Goal: Book appointment/travel/reservation

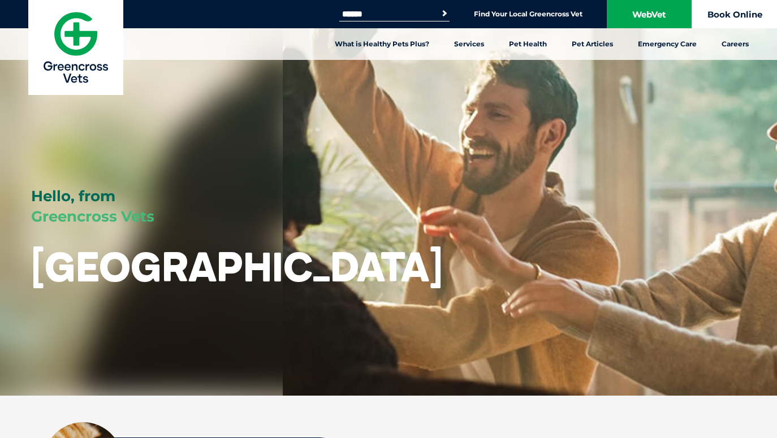
click at [723, 10] on link "Book Online" at bounding box center [735, 14] width 85 height 28
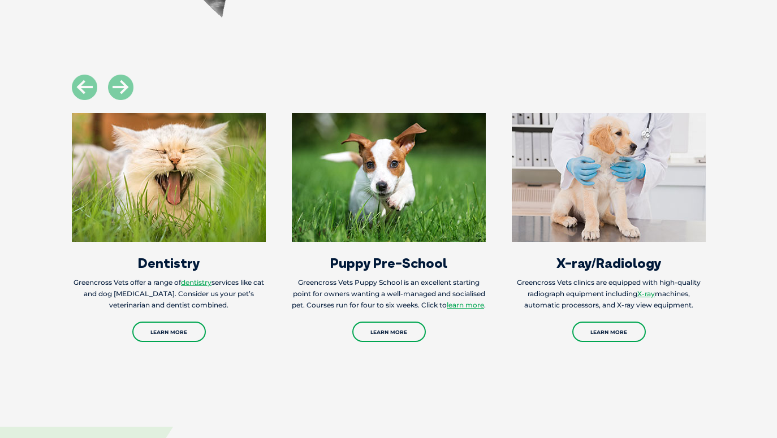
scroll to position [1171, 0]
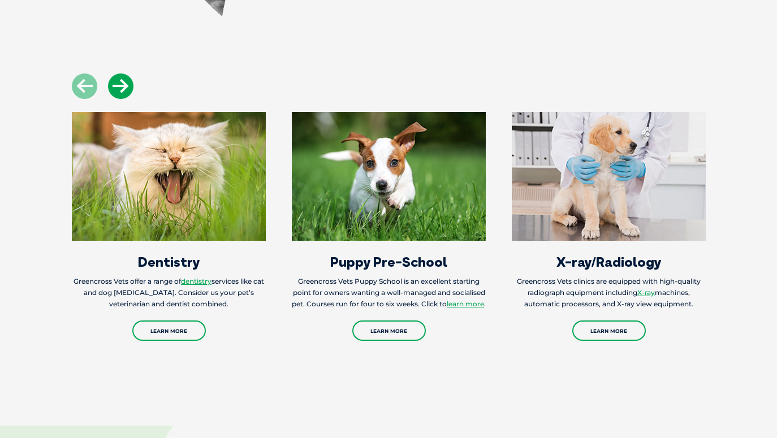
click at [119, 96] on icon at bounding box center [120, 86] width 25 height 25
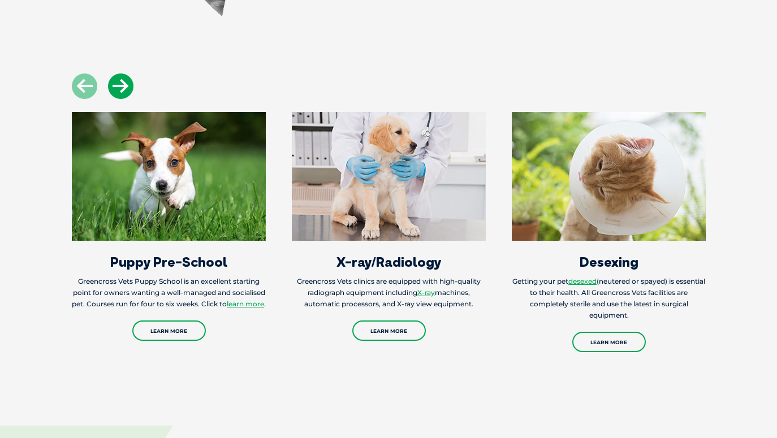
click at [120, 96] on icon at bounding box center [120, 86] width 25 height 25
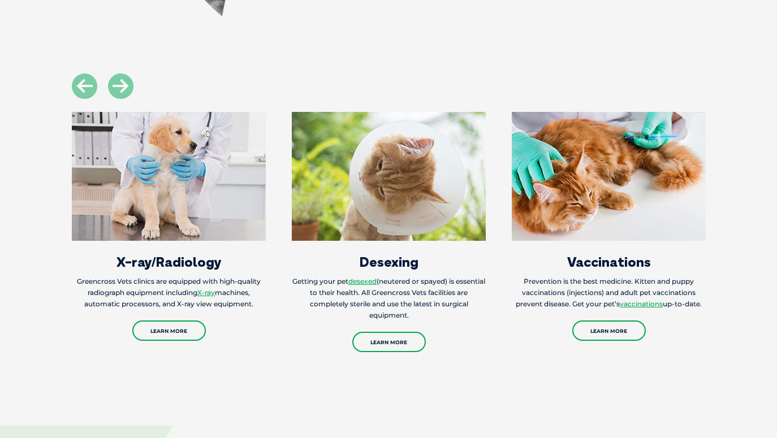
click at [603, 187] on img at bounding box center [609, 176] width 194 height 129
click at [641, 309] on div "Vaccinations Prevention is the best medicine. Kitten and puppy vaccinations (in…" at bounding box center [609, 227] width 194 height 230
click at [641, 306] on link "vaccinations" at bounding box center [641, 304] width 43 height 8
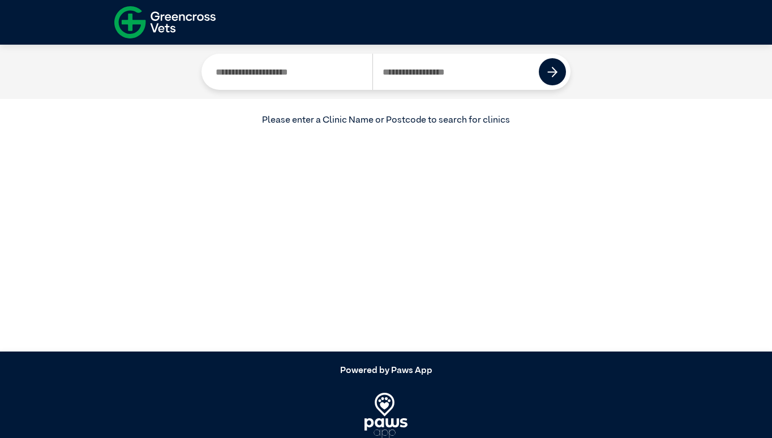
click at [268, 74] on input "Search by Clinic Name" at bounding box center [289, 72] width 166 height 36
drag, startPoint x: 316, startPoint y: 71, endPoint x: 225, endPoint y: 70, distance: 90.5
click at [225, 70] on input "Search by Clinic Name" at bounding box center [289, 72] width 166 height 36
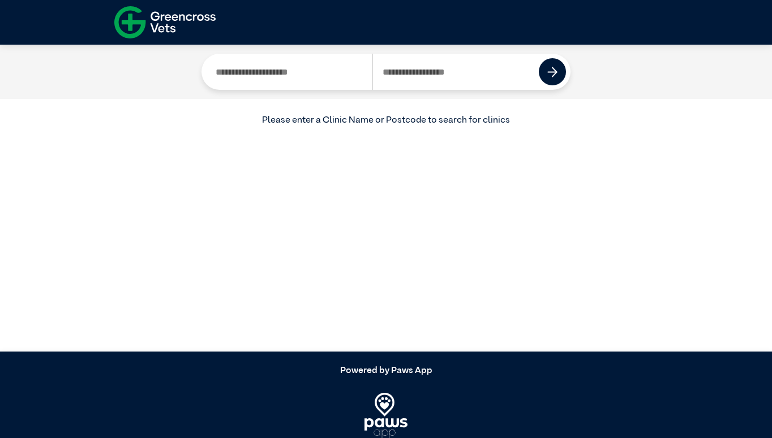
scroll to position [35, 0]
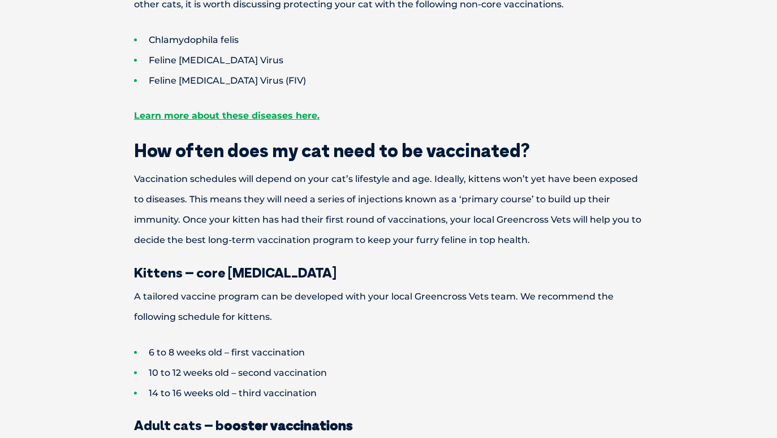
scroll to position [627, 0]
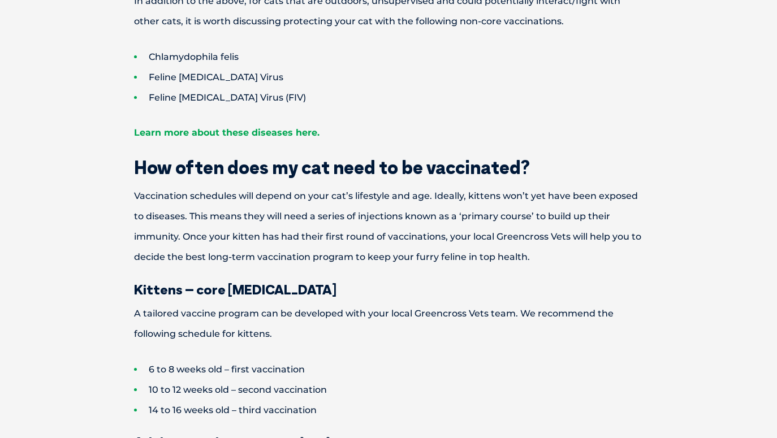
click at [152, 135] on link "Learn more about these diseases here." at bounding box center [227, 132] width 186 height 11
click at [163, 131] on link "Learn more about these diseases here." at bounding box center [227, 132] width 186 height 11
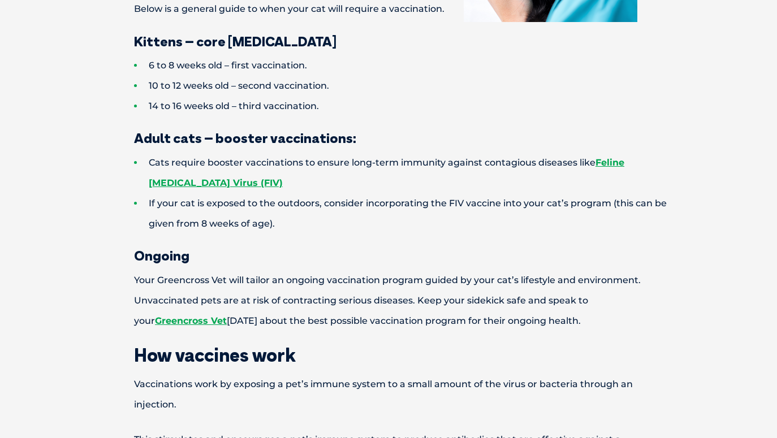
scroll to position [480, 0]
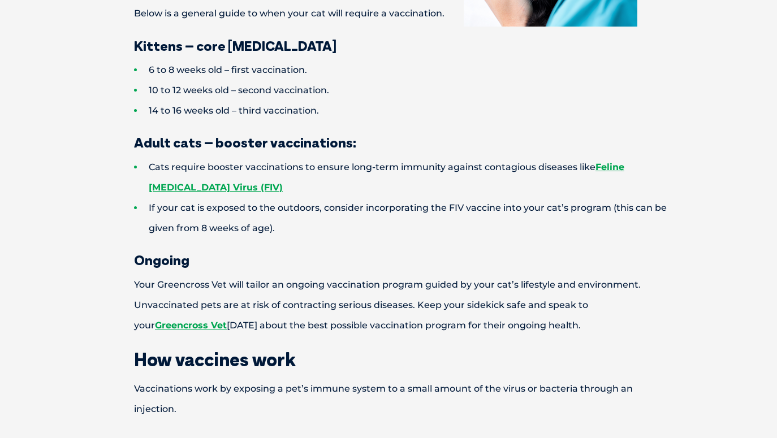
click at [257, 101] on li "10 to 12 weeks old – second vaccination." at bounding box center [408, 90] width 549 height 20
copy li "second"
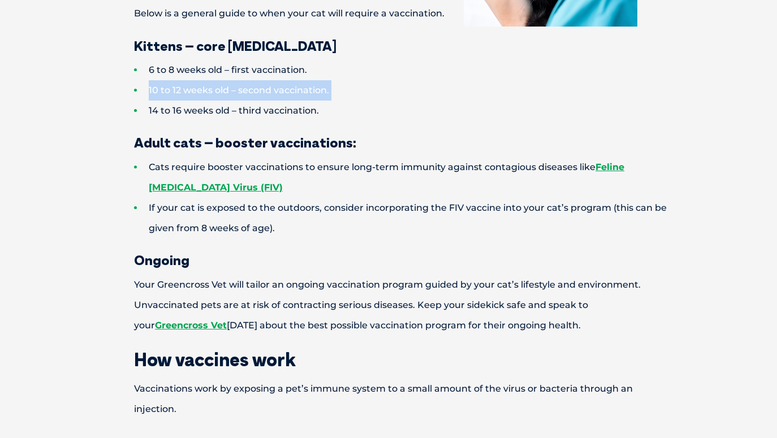
copy ul "10 to 12 weeks old – second vaccination."
click at [275, 193] on strong "Feline Immunodeficiency Virus (FIV)" at bounding box center [387, 177] width 476 height 31
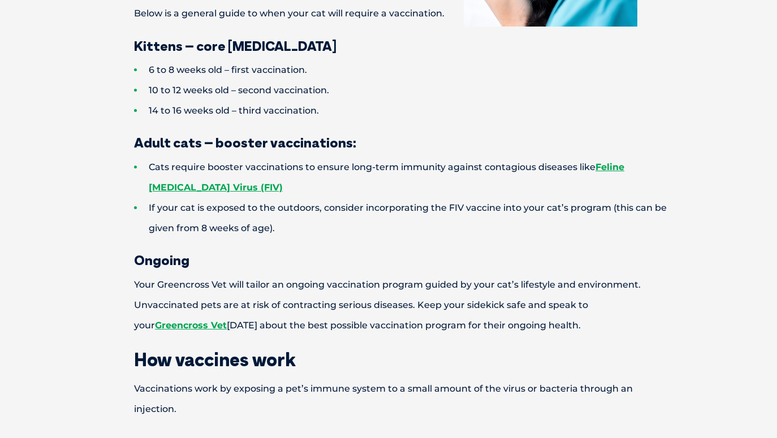
click at [291, 149] on h3 "Adult cats – booster vaccinations:" at bounding box center [388, 143] width 588 height 14
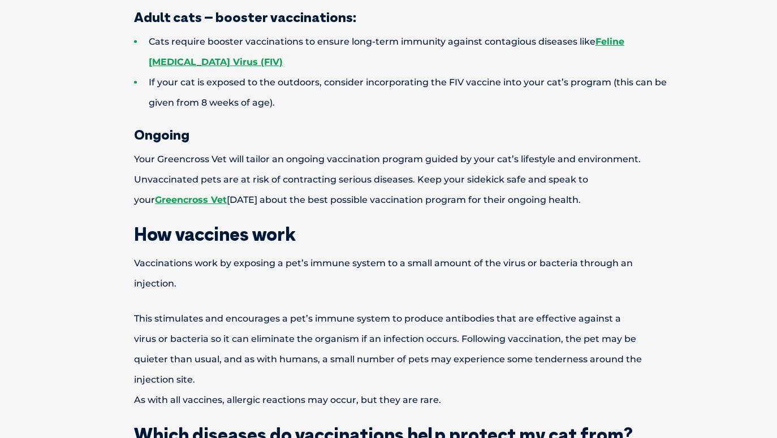
scroll to position [0, 0]
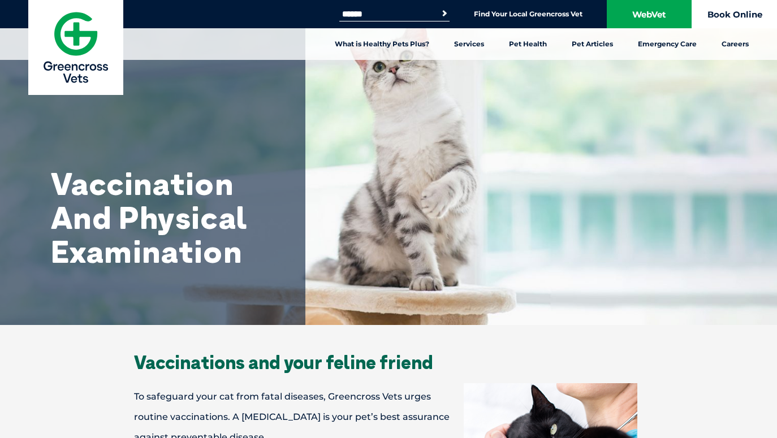
click at [729, 8] on link "Book Online" at bounding box center [735, 14] width 85 height 28
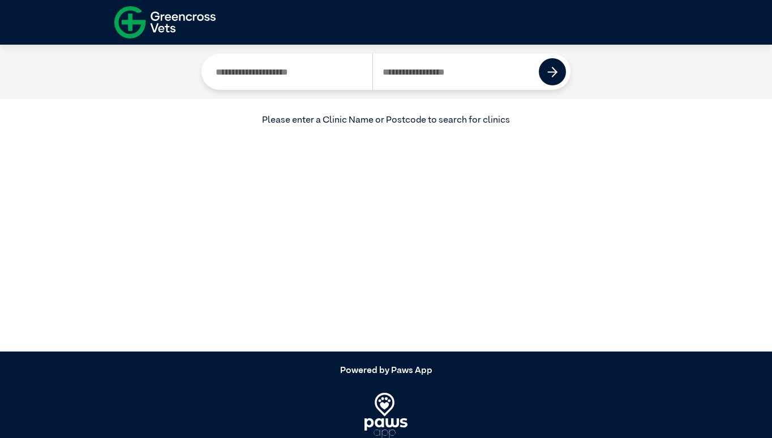
click at [444, 73] on input "Search by Postcode" at bounding box center [455, 72] width 167 height 36
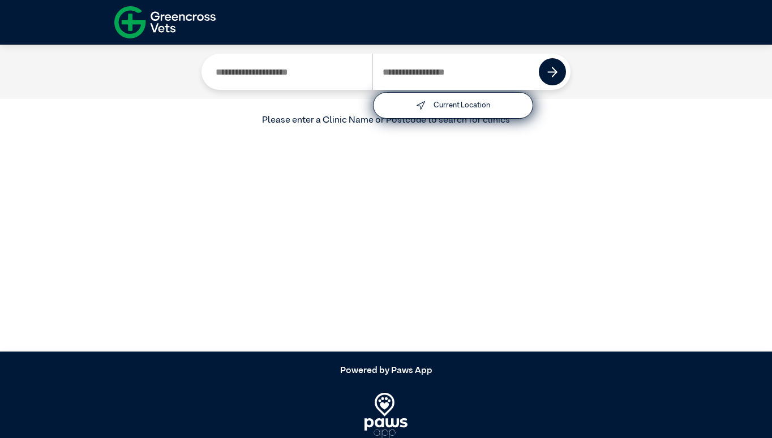
type input "****"
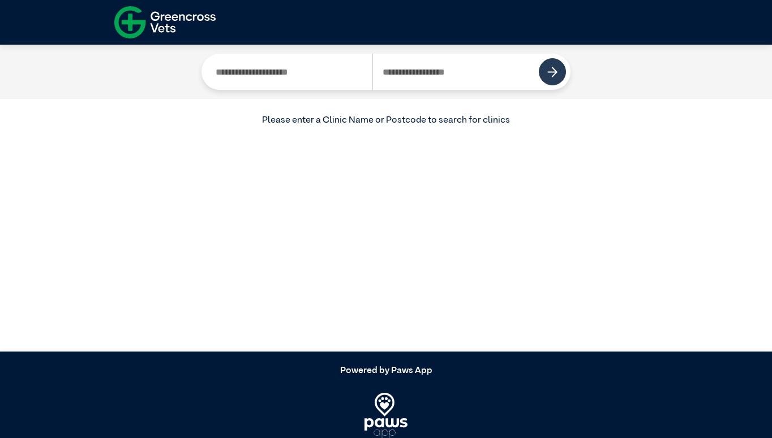
click at [552, 76] on img at bounding box center [552, 72] width 11 height 11
